Goal: Task Accomplishment & Management: Manage account settings

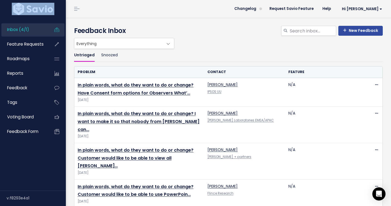
click at [0, 14] on html "Inbox (4/1) Feature Requests Roadmaps" at bounding box center [195, 103] width 391 height 206
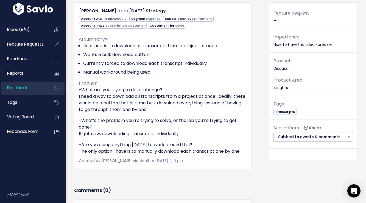
scroll to position [15, 0]
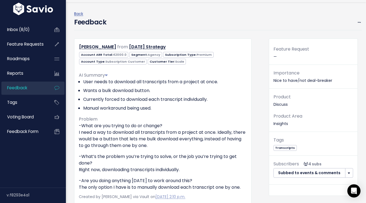
click at [287, 56] on div "Feature Request —" at bounding box center [313, 54] width 88 height 19
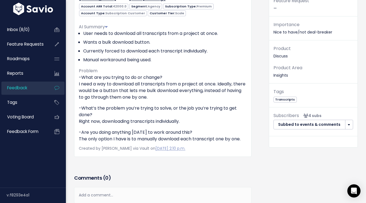
scroll to position [18, 0]
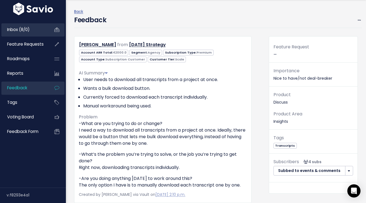
click at [29, 25] on link "Inbox (8/0)" at bounding box center [23, 29] width 44 height 13
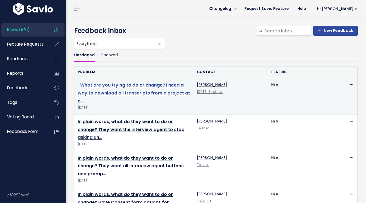
click at [156, 94] on link "-What are you trying to do or change? I need a way to download all transcripts …" at bounding box center [134, 93] width 112 height 22
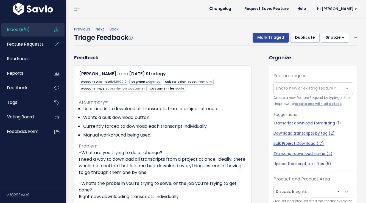
click at [294, 89] on span "Link to new or existing feature request..." at bounding box center [314, 87] width 76 height 5
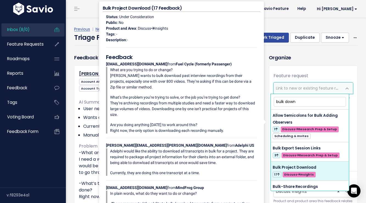
type input "bulk down"
select select "58957"
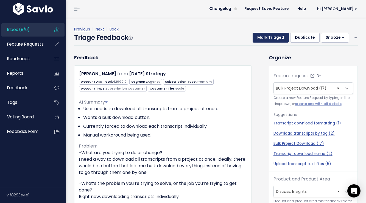
click at [262, 35] on button "Mark Triaged" at bounding box center [271, 38] width 36 height 10
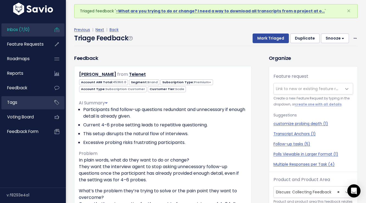
scroll to position [4, 0]
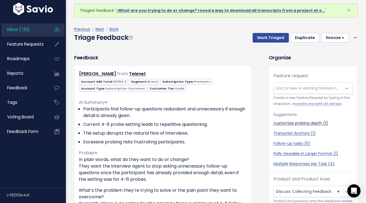
click at [280, 123] on link "customize probing depth (1)" at bounding box center [313, 123] width 80 height 6
select select "64265"
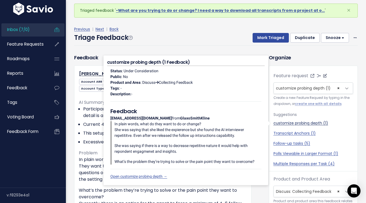
click at [280, 123] on link "customize probing depth (1)" at bounding box center [313, 123] width 80 height 6
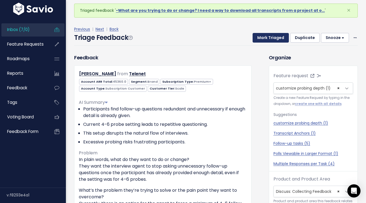
click at [271, 38] on button "Mark Triaged" at bounding box center [271, 38] width 36 height 10
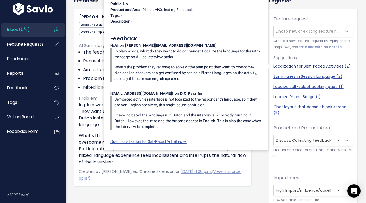
click at [296, 67] on link "Localization for Self-Paced Activities (2)" at bounding box center [313, 66] width 80 height 6
select select "63483"
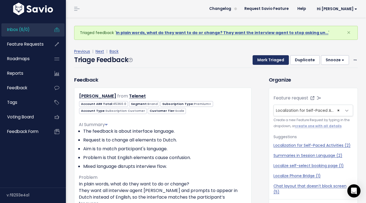
click at [271, 62] on button "Mark Triaged" at bounding box center [271, 60] width 36 height 10
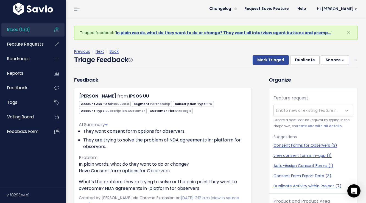
click at [40, 31] on link "Inbox (5/0)" at bounding box center [23, 29] width 44 height 13
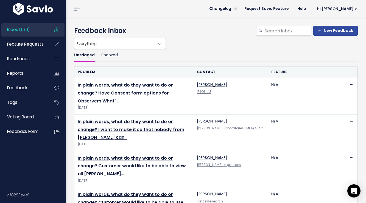
click at [227, 57] on ul "Untriaged Snoozed" at bounding box center [216, 55] width 284 height 13
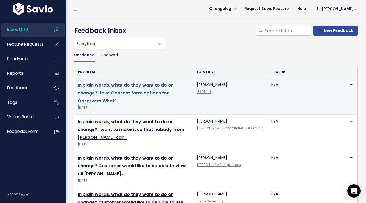
click at [110, 92] on link "In plain words, what do they want to do or change? Have Consent form options fo…" at bounding box center [125, 93] width 95 height 22
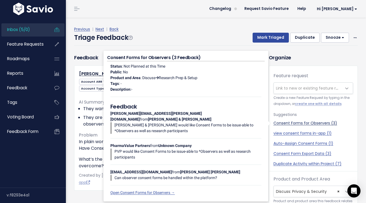
click at [320, 125] on link "Consent Forms for Observers (3)" at bounding box center [313, 123] width 80 height 6
select select "58971"
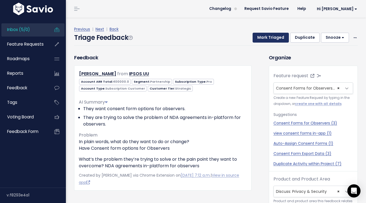
click at [274, 38] on button "Mark Triaged" at bounding box center [271, 38] width 36 height 10
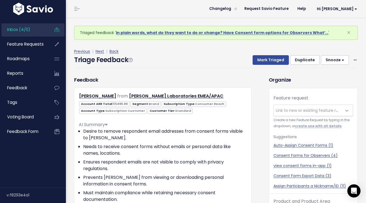
click at [298, 110] on span "Link to new or existing feature request..." at bounding box center [314, 110] width 76 height 5
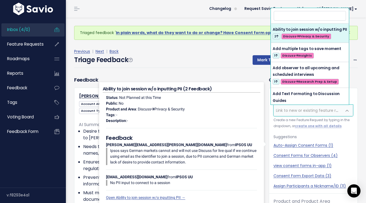
click at [297, 110] on span "Link to new or existing feature request..." at bounding box center [314, 110] width 76 height 5
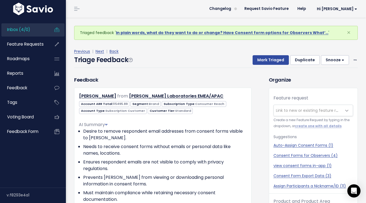
click at [297, 110] on span "Link to new or existing feature request..." at bounding box center [314, 110] width 76 height 5
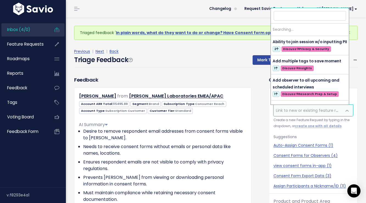
click at [298, 111] on span "Link to new or existing feature request..." at bounding box center [314, 110] width 76 height 5
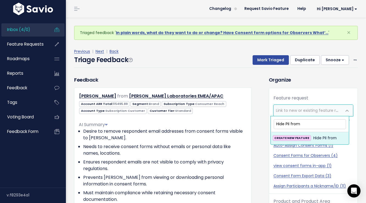
click at [313, 125] on input "Hide PII from" at bounding box center [310, 124] width 72 height 10
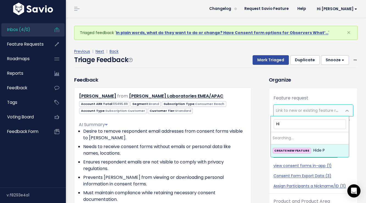
type input "H"
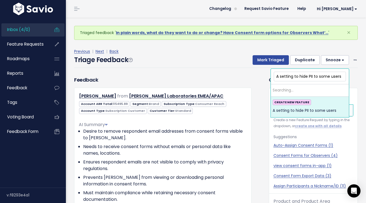
type input "A setting to hide PII to some user"
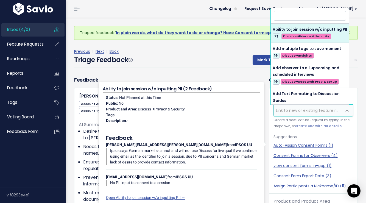
type input "P"
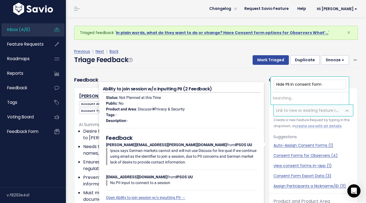
type input "Hide PII in consent forms"
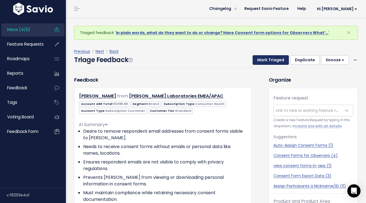
click at [267, 63] on button "Mark Triaged" at bounding box center [271, 60] width 36 height 10
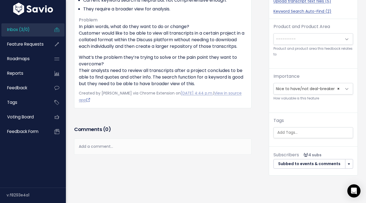
scroll to position [180, 0]
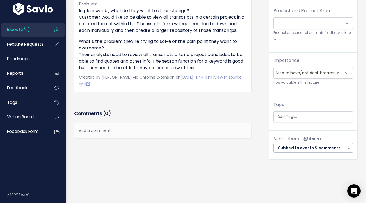
click at [137, 128] on div "Add a comment..." at bounding box center [162, 130] width 177 height 16
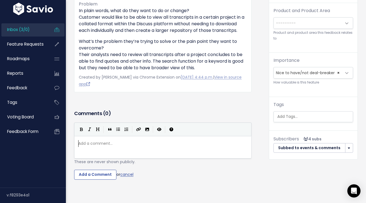
scroll to position [0, 0]
type textarea "[PERSON_NAME]"
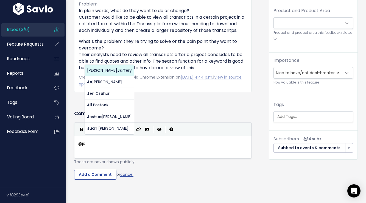
scroll to position [2, 7]
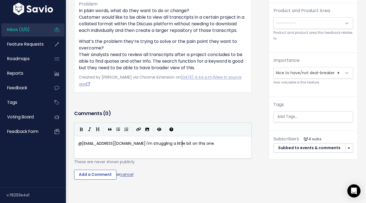
type textarea "@[EMAIL_ADDRESS][DOMAIN_NAME] I'm struggling a little bit on this one. I"
type textarea "Are they asking for cross-project"
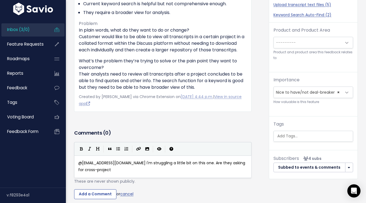
scroll to position [208, 0]
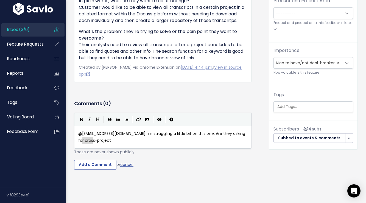
type textarea "I'm struggling a little bit on this one. Are they asking for cross-project"
type textarea "oss-project"
drag, startPoint x: 237, startPoint y: 131, endPoint x: 221, endPoint y: 127, distance: 16.1
drag, startPoint x: 221, startPoint y: 127, endPoint x: 218, endPoint y: 128, distance: 3.3
type textarea "c"
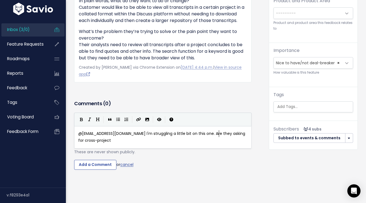
type textarea "cross-project"
drag, startPoint x: 218, startPoint y: 128, endPoint x: 233, endPoint y: 132, distance: 15.7
type textarea "a transcript video"
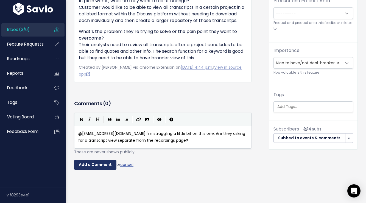
type textarea "ew separate from the recordings page?"
click at [109, 160] on input "Add a Comment" at bounding box center [95, 165] width 42 height 10
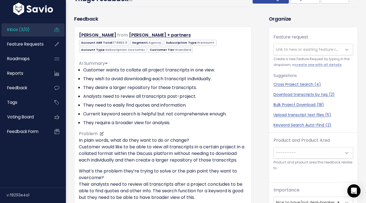
scroll to position [0, 0]
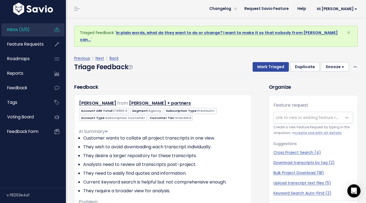
click at [326, 62] on button "Snooze" at bounding box center [335, 67] width 28 height 10
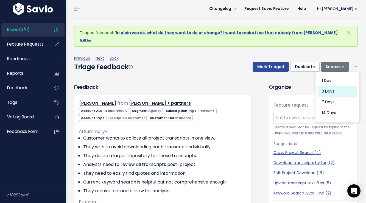
click at [331, 86] on button "3 days" at bounding box center [338, 91] width 40 height 11
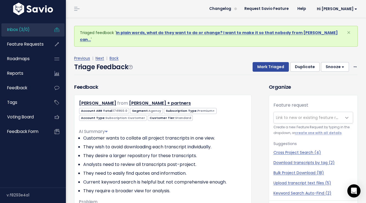
click at [26, 31] on span "Inbox (3/0)" at bounding box center [18, 30] width 23 height 6
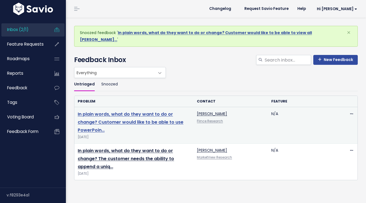
click at [130, 116] on link "In plain words, what do they want to do or change? Customer would like to be ab…" at bounding box center [131, 122] width 106 height 22
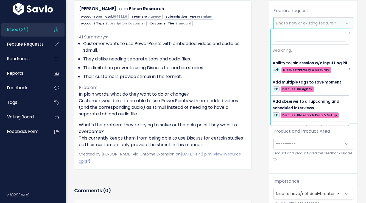
click at [306, 26] on span "Link to new or existing feature request..." at bounding box center [314, 22] width 76 height 5
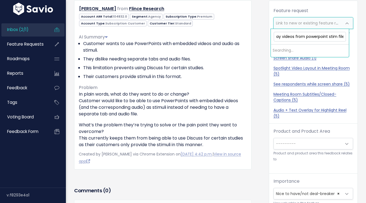
scroll to position [0, 5]
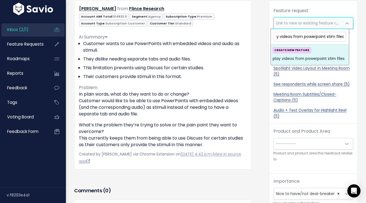
type input "play videos from powerpoint stim files"
click at [317, 54] on div "CREATE NEW FEATURE play videos from powerpoint stim files" at bounding box center [310, 54] width 74 height 15
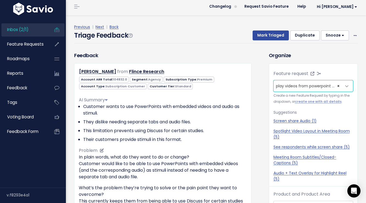
scroll to position [0, 0]
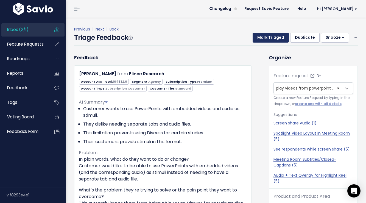
click at [269, 41] on button "Mark Triaged" at bounding box center [271, 38] width 36 height 10
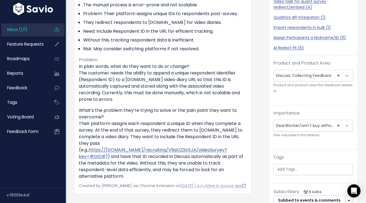
scroll to position [79, 0]
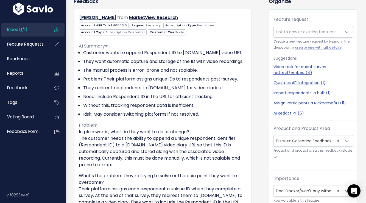
click at [298, 30] on span "Link to new or existing feature request..." at bounding box center [314, 31] width 76 height 5
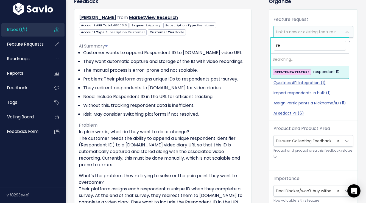
type input "r"
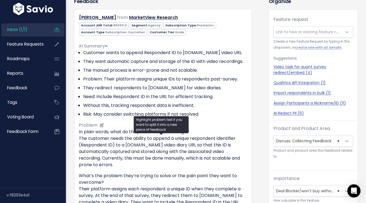
click at [170, 150] on p "In plain words, what do they want to do or change? The customer needs the abili…" at bounding box center [163, 149] width 168 height 40
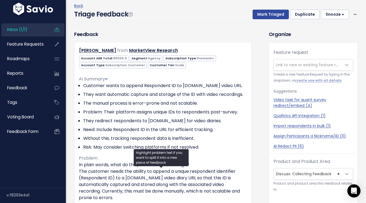
scroll to position [11, 0]
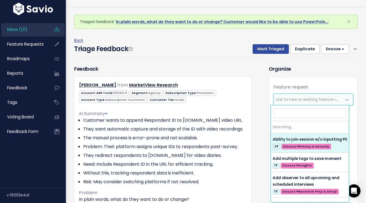
click at [308, 102] on span "Link to new or existing feature request..." at bounding box center [308, 99] width 68 height 11
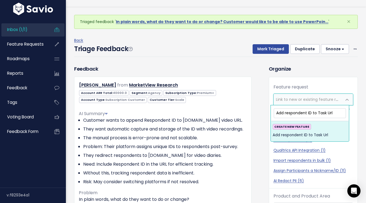
type input "Add respondent ID to Task Url"
click at [322, 132] on div "CREATE NEW FEATURE Add respondent ID to Task Url" at bounding box center [310, 131] width 74 height 15
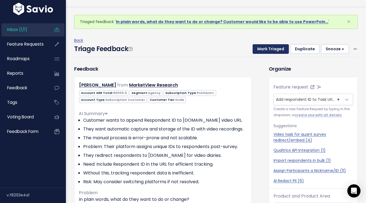
click at [276, 49] on button "Mark Triaged" at bounding box center [271, 49] width 36 height 10
